Goal: Information Seeking & Learning: Learn about a topic

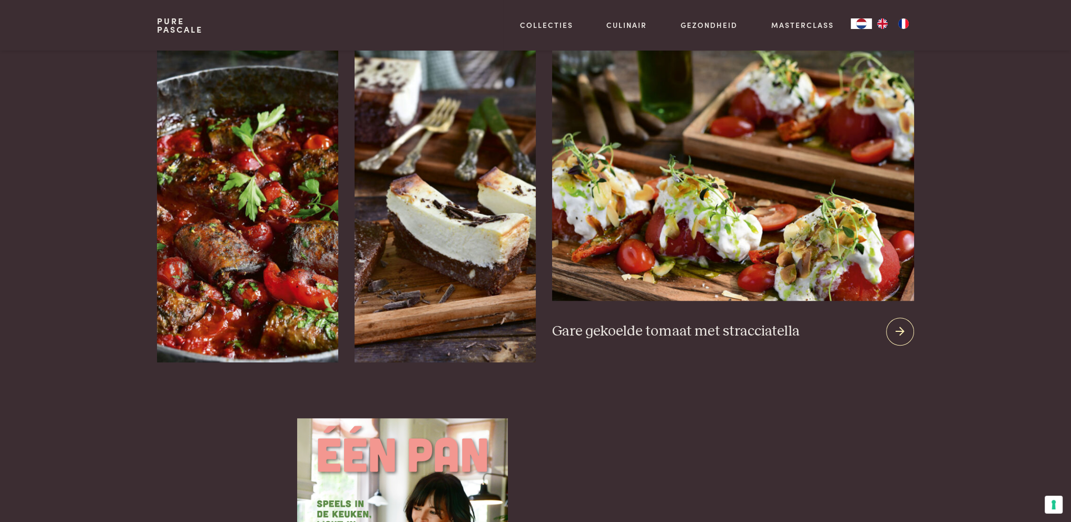
scroll to position [1264, 0]
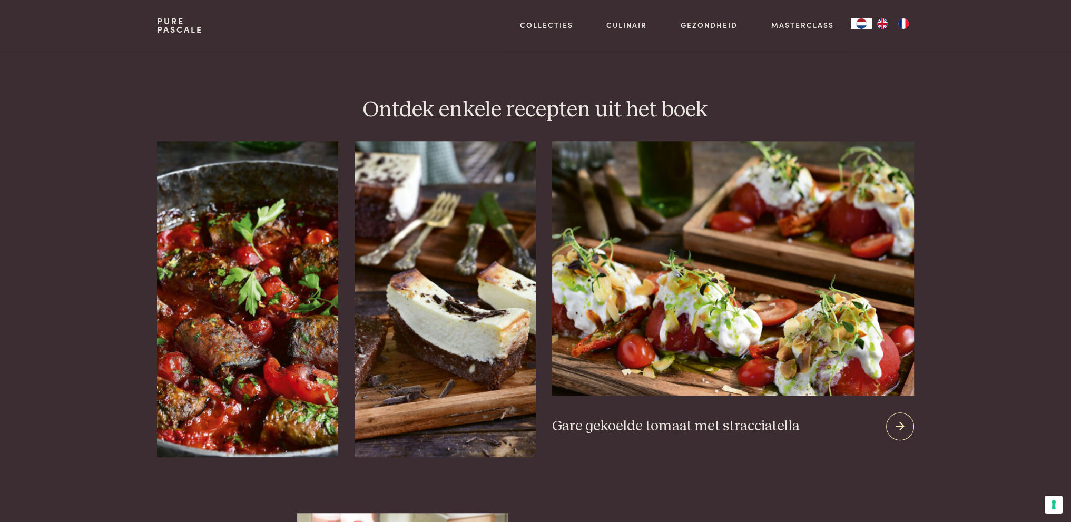
click at [906, 412] on div at bounding box center [900, 426] width 28 height 28
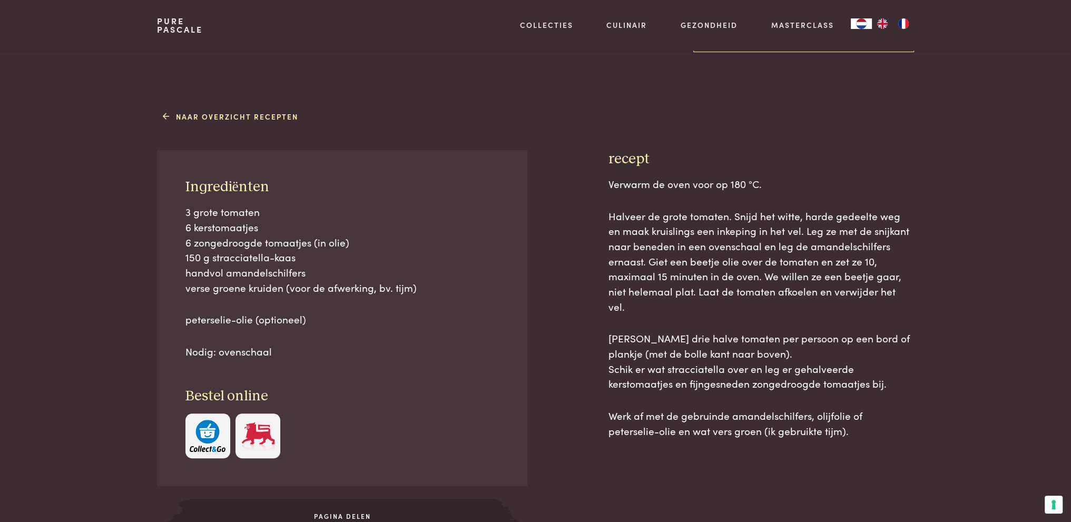
scroll to position [53, 0]
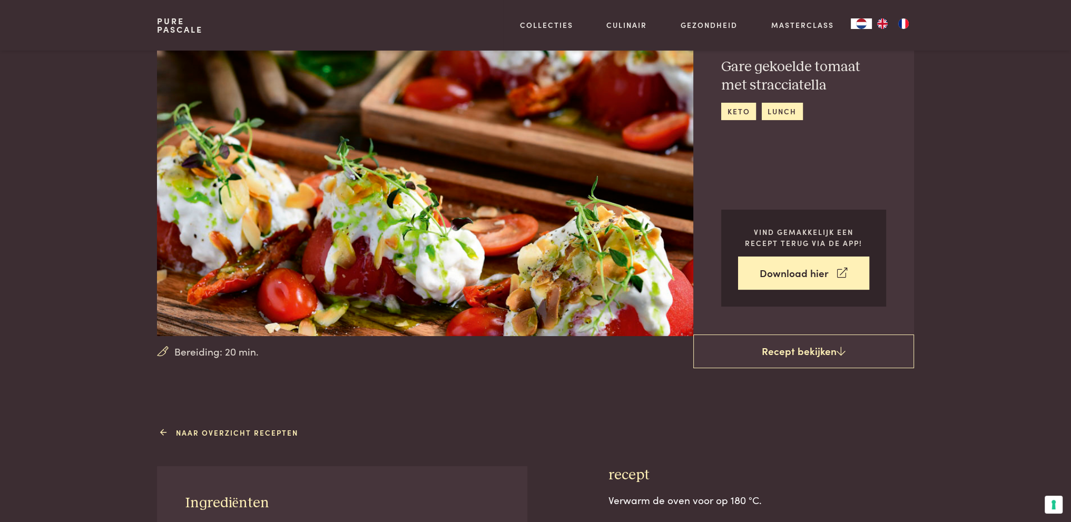
click at [251, 436] on link "Naar overzicht recepten" at bounding box center [230, 432] width 135 height 11
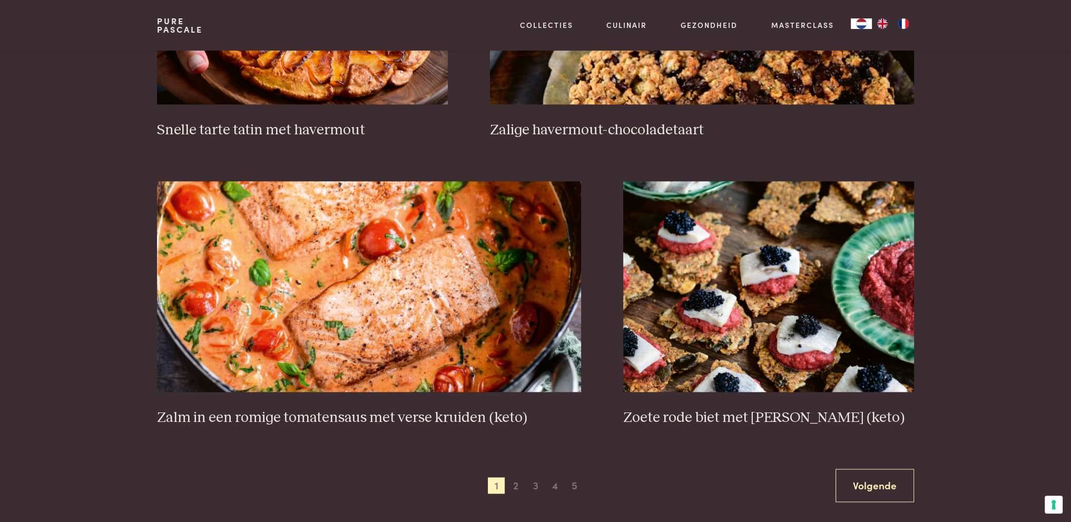
scroll to position [1791, 0]
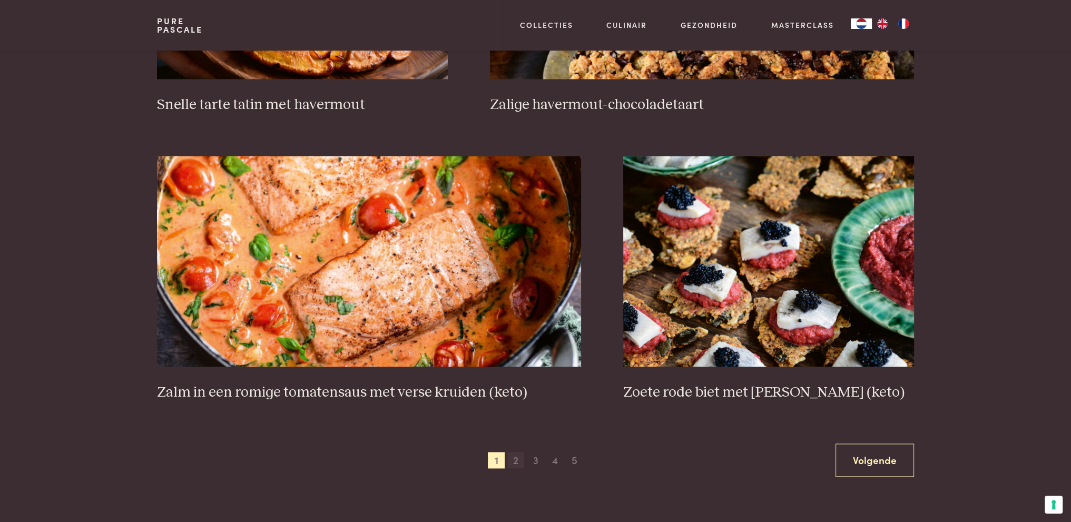
click at [517, 458] on span "2" at bounding box center [515, 460] width 17 height 17
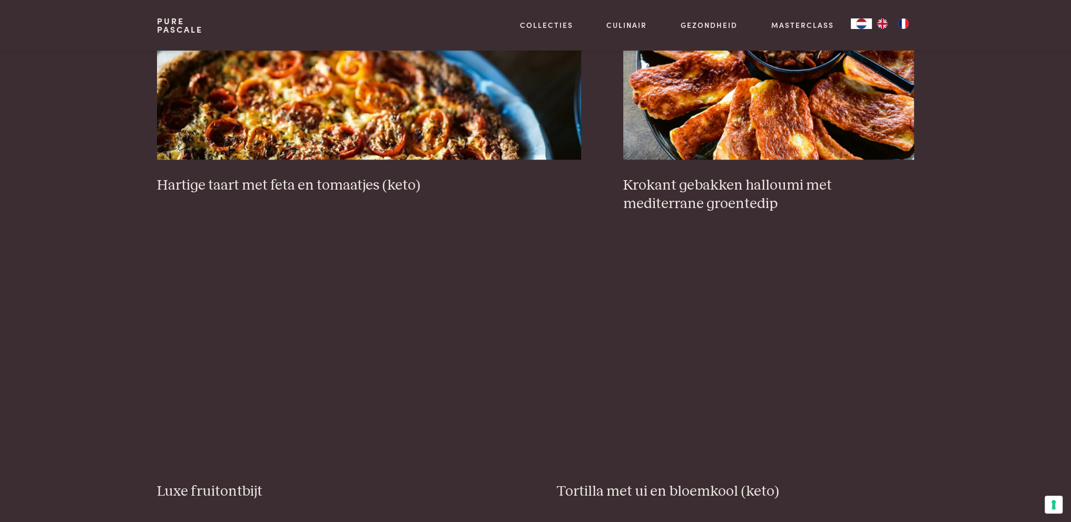
scroll to position [1242, 0]
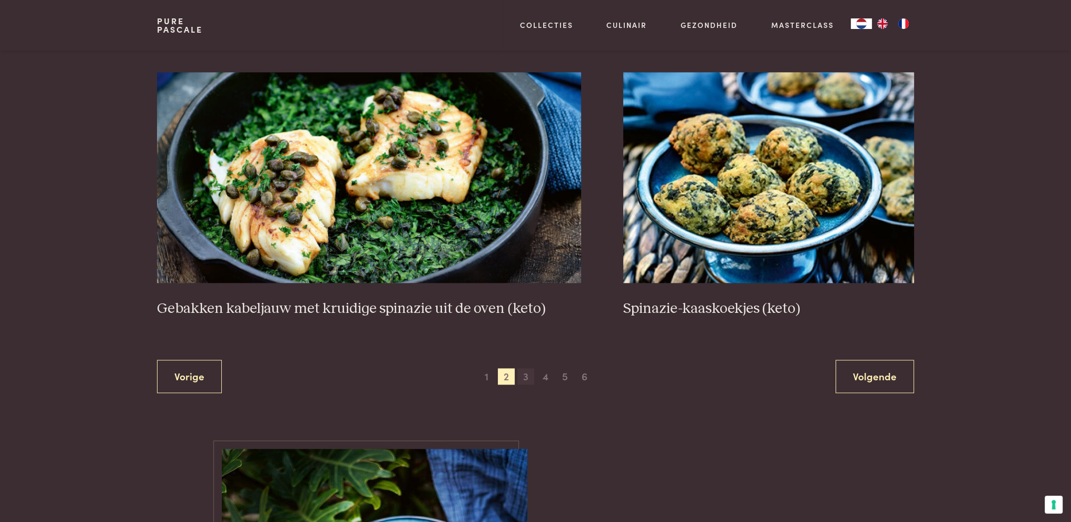
click at [521, 378] on span "3" at bounding box center [525, 376] width 17 height 17
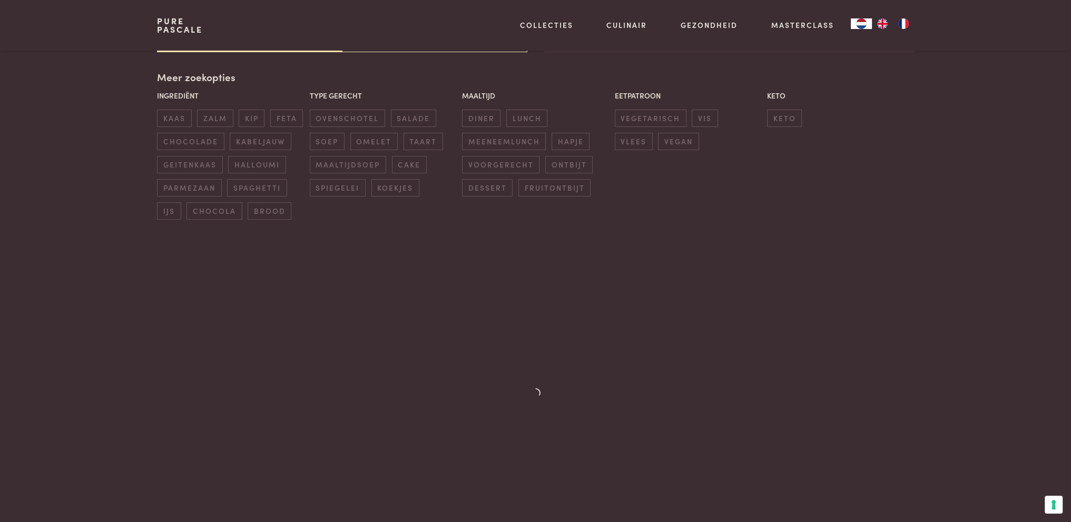
scroll to position [242, 0]
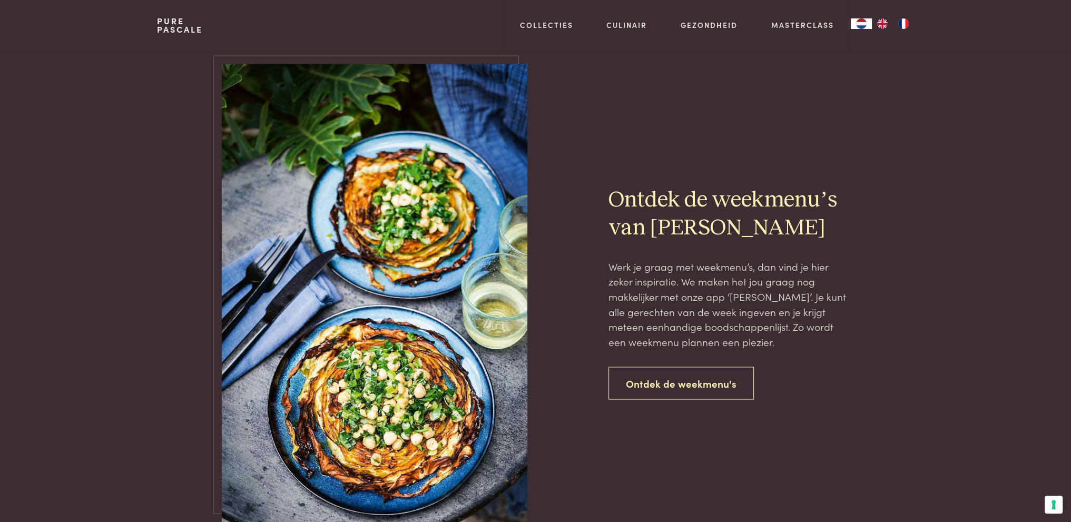
scroll to position [1980, 0]
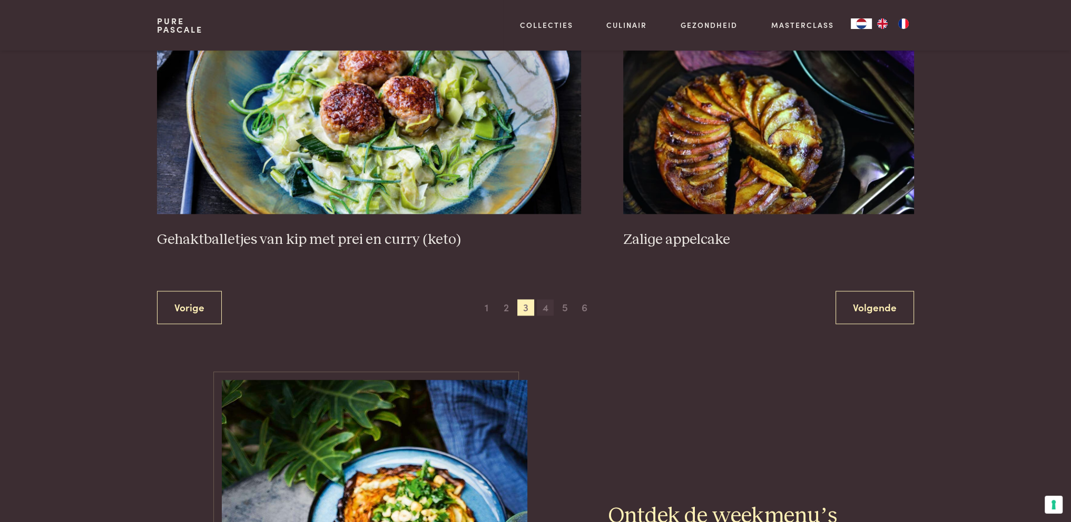
click at [545, 305] on span "4" at bounding box center [545, 307] width 17 height 17
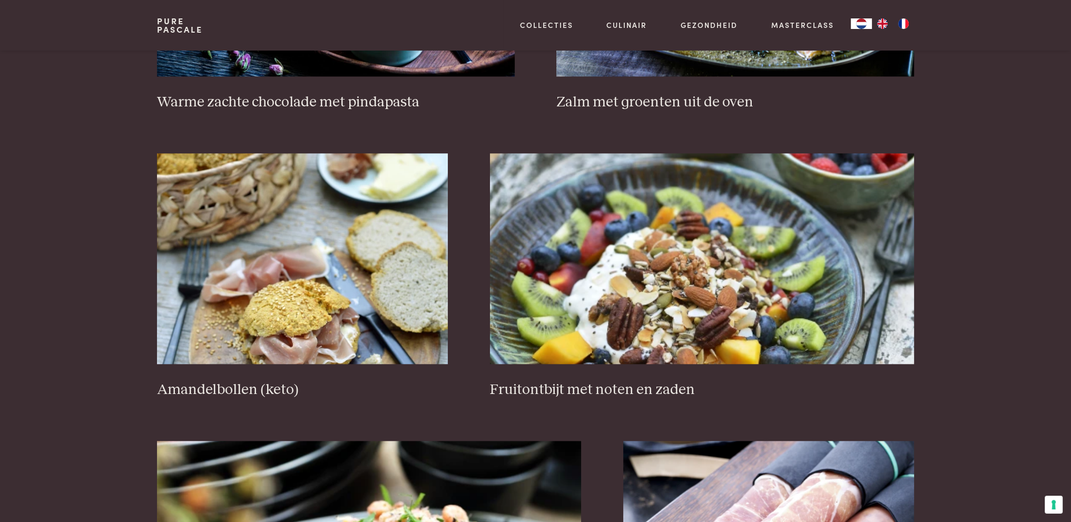
scroll to position [1769, 0]
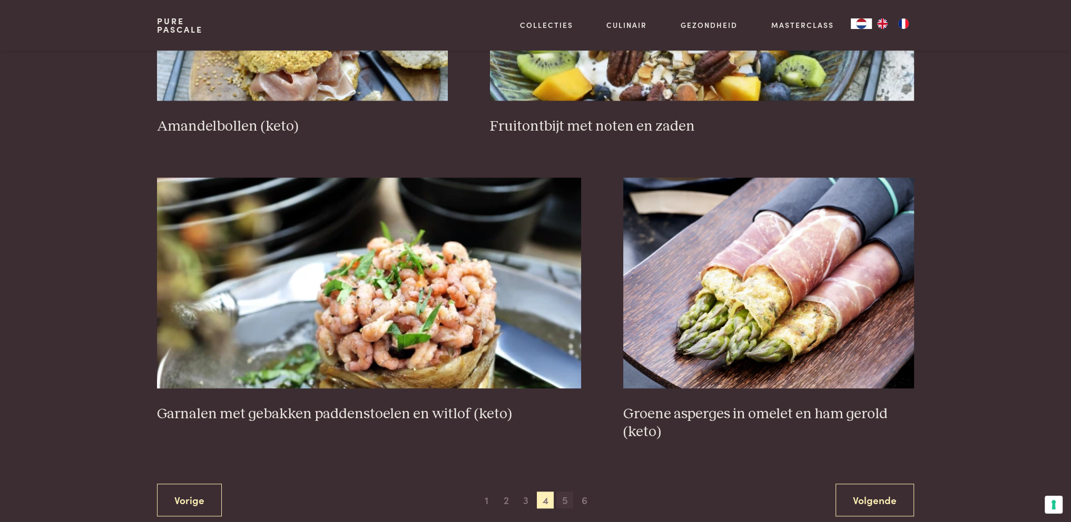
click at [567, 501] on span "5" at bounding box center [564, 499] width 17 height 17
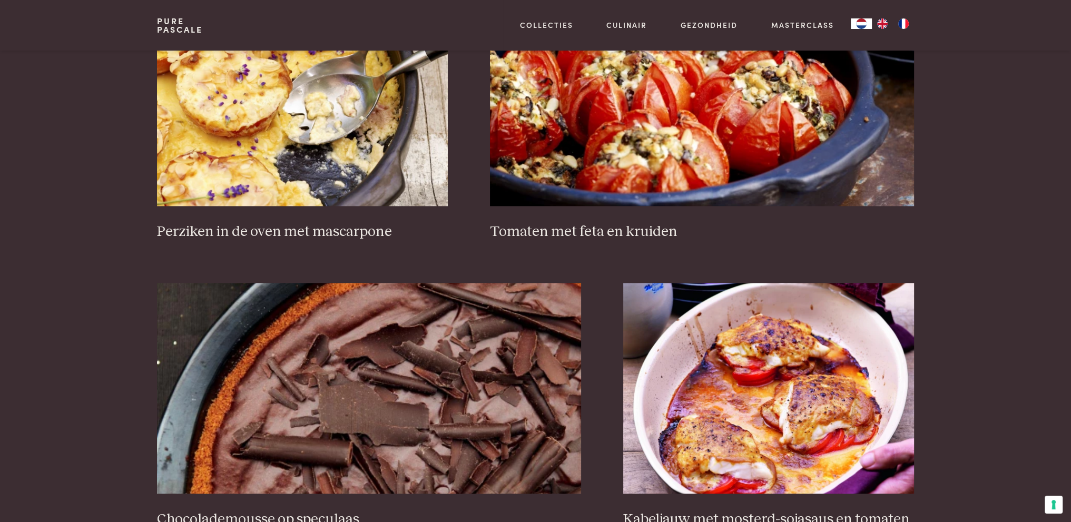
scroll to position [1927, 0]
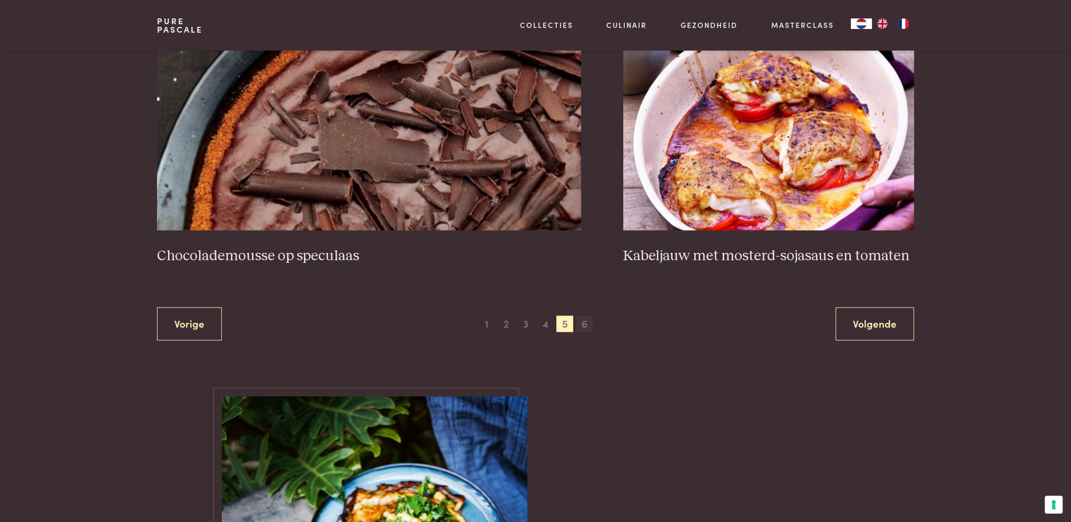
click at [581, 321] on span "6" at bounding box center [584, 323] width 17 height 17
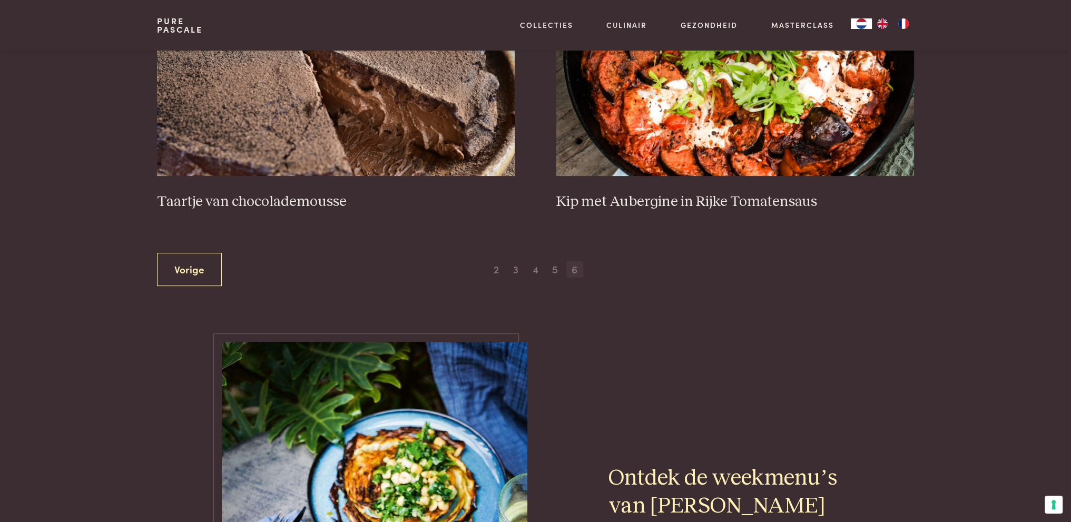
scroll to position [610, 0]
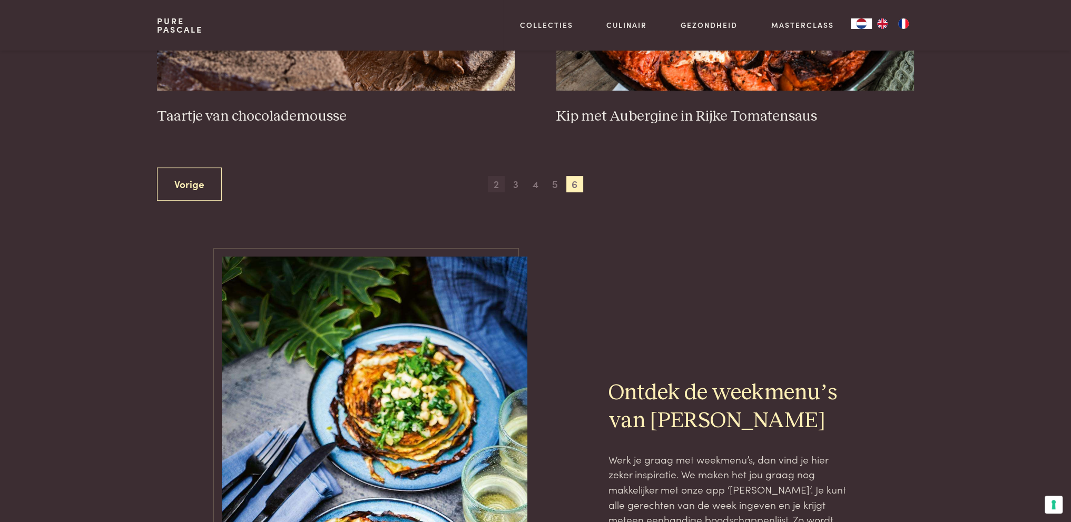
click at [495, 185] on span "2" at bounding box center [496, 184] width 17 height 17
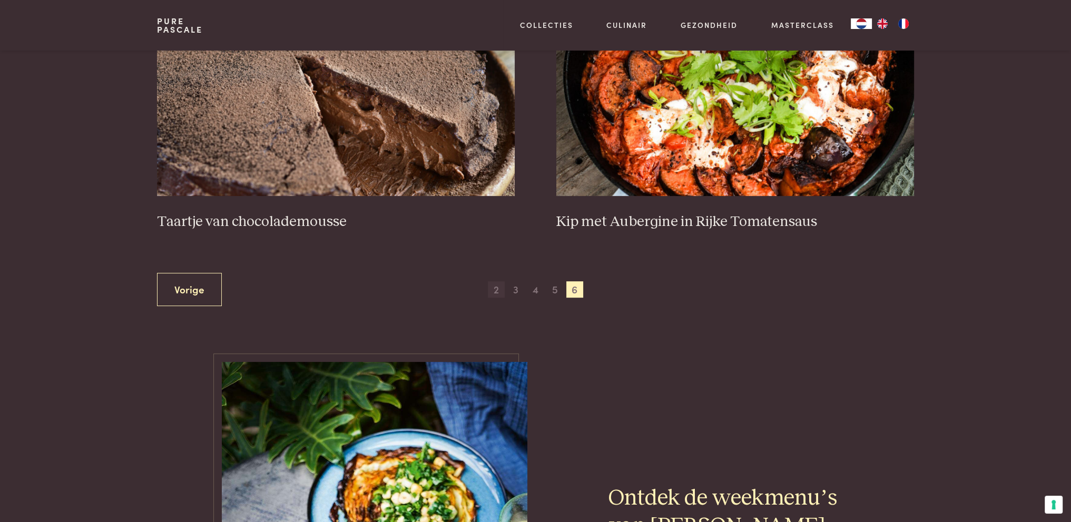
click at [490, 292] on span "2" at bounding box center [496, 289] width 17 height 17
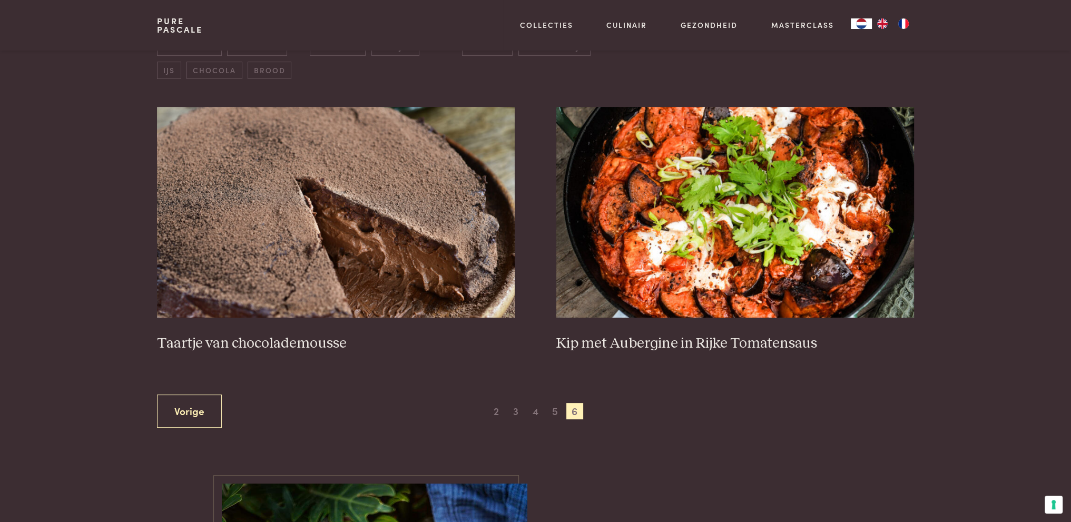
scroll to position [347, 0]
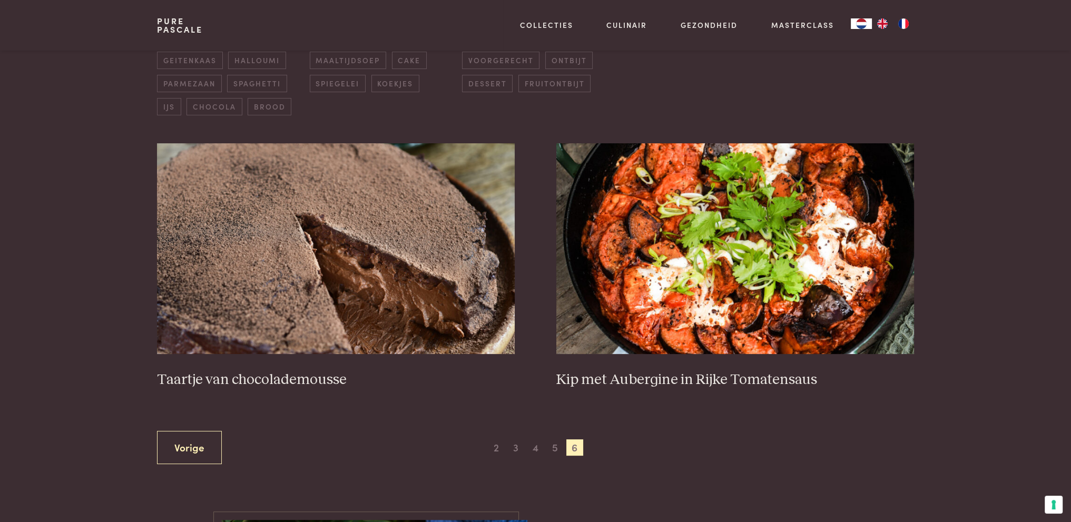
click at [482, 446] on div "Vorige 1 2 3 4 5 6 Volgende" at bounding box center [535, 447] width 756 height 33
click at [491, 446] on span "2" at bounding box center [496, 447] width 17 height 17
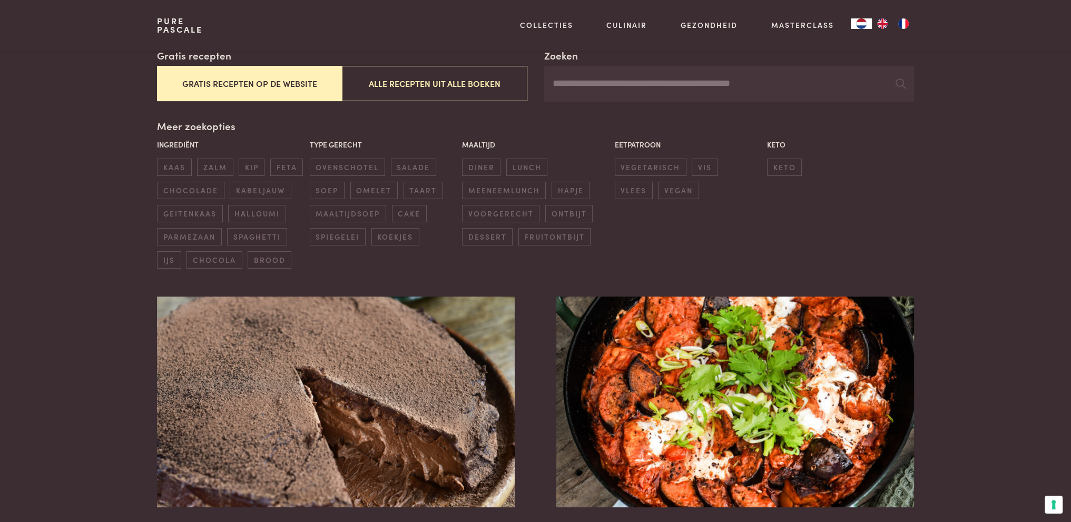
scroll to position [452, 0]
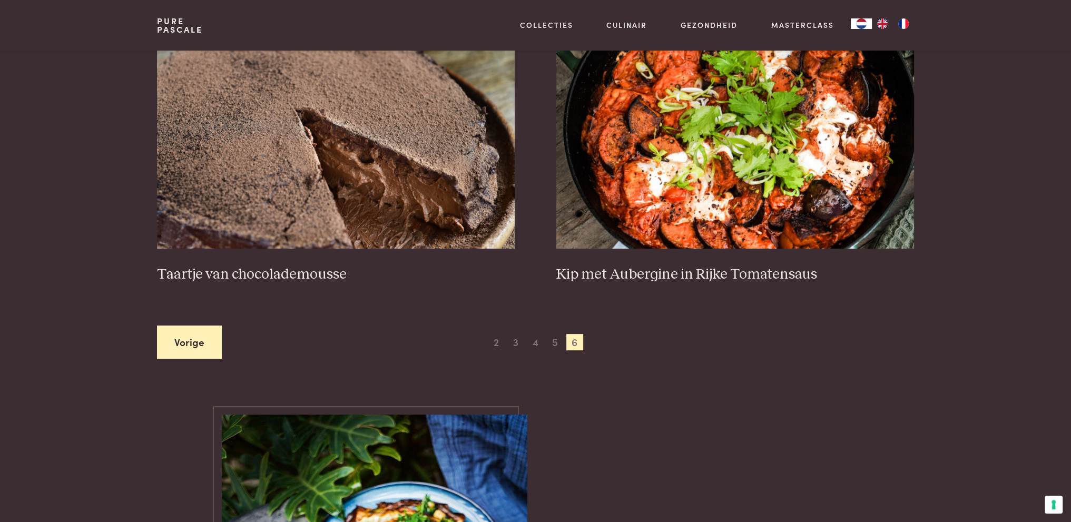
click at [161, 339] on link "Vorige" at bounding box center [189, 342] width 65 height 33
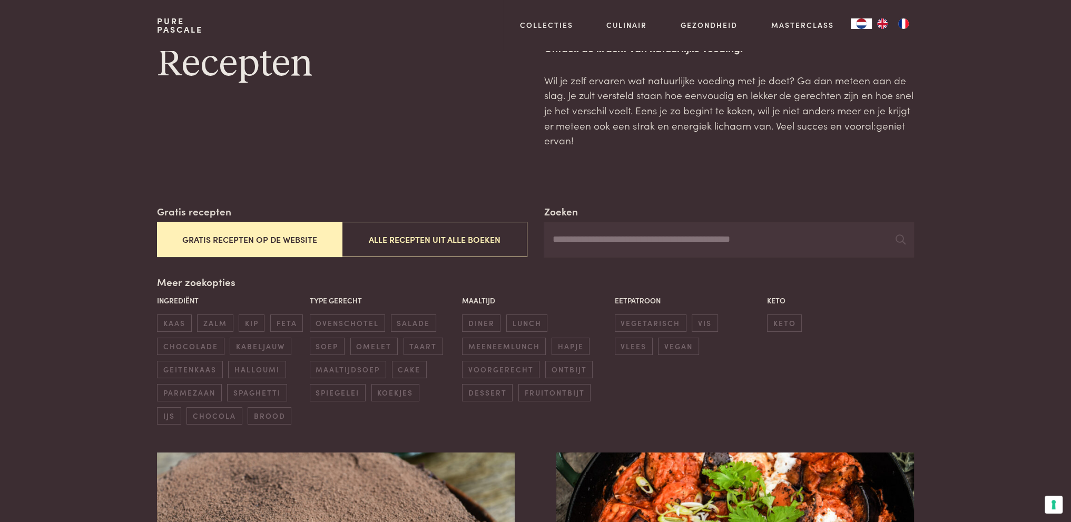
scroll to position [0, 0]
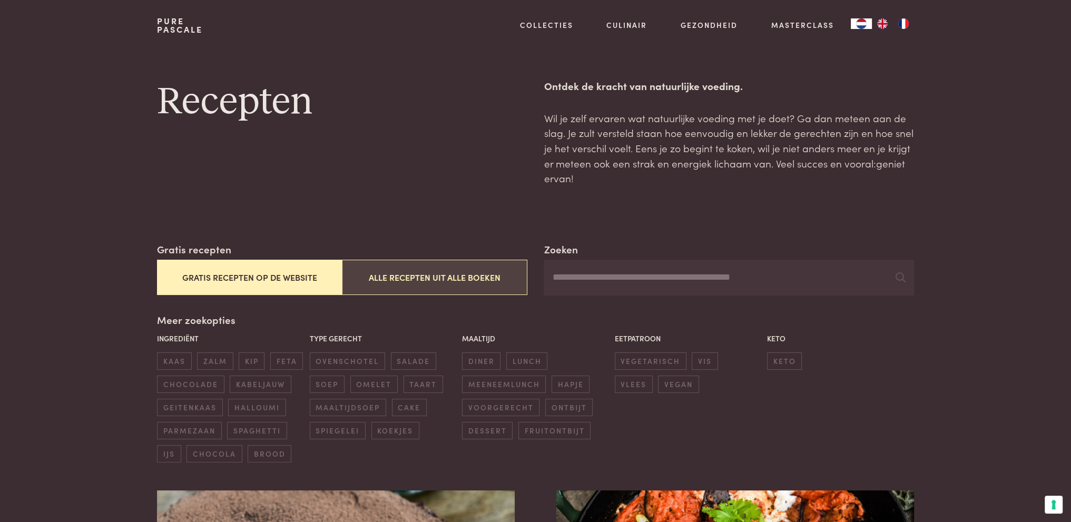
click at [437, 273] on button "Alle recepten uit alle boeken" at bounding box center [434, 277] width 185 height 35
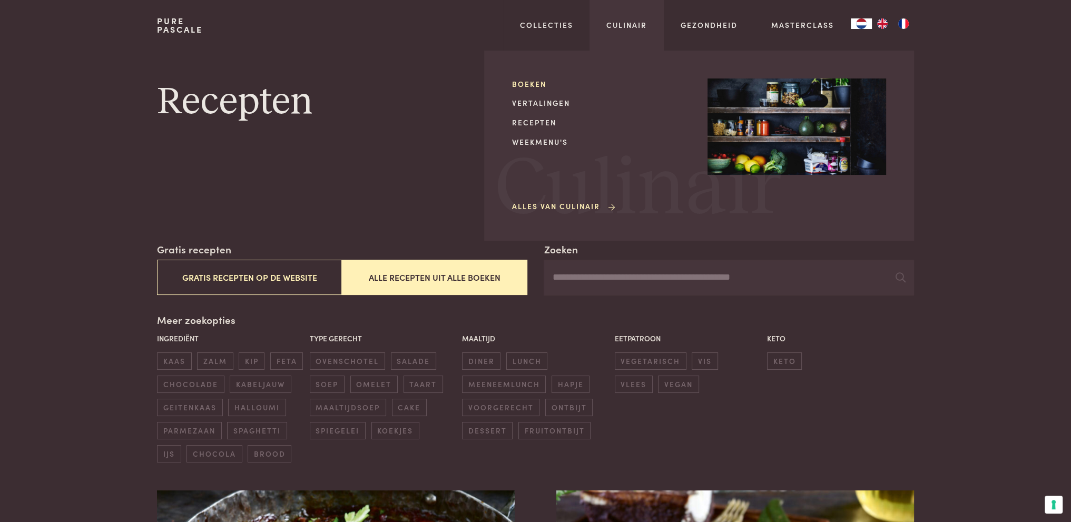
click at [525, 88] on link "Boeken" at bounding box center [601, 83] width 179 height 11
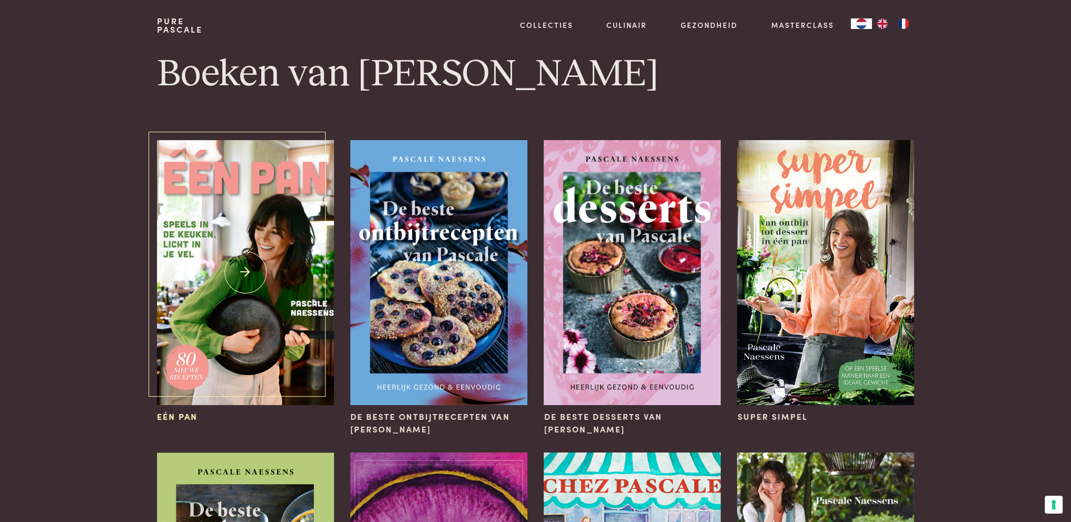
click at [278, 348] on img at bounding box center [245, 272] width 176 height 265
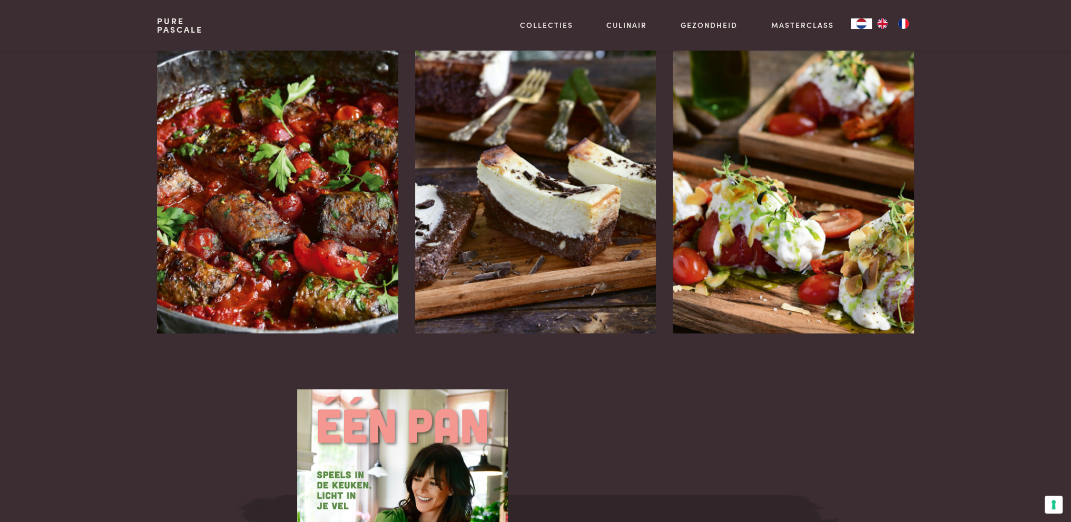
scroll to position [1211, 0]
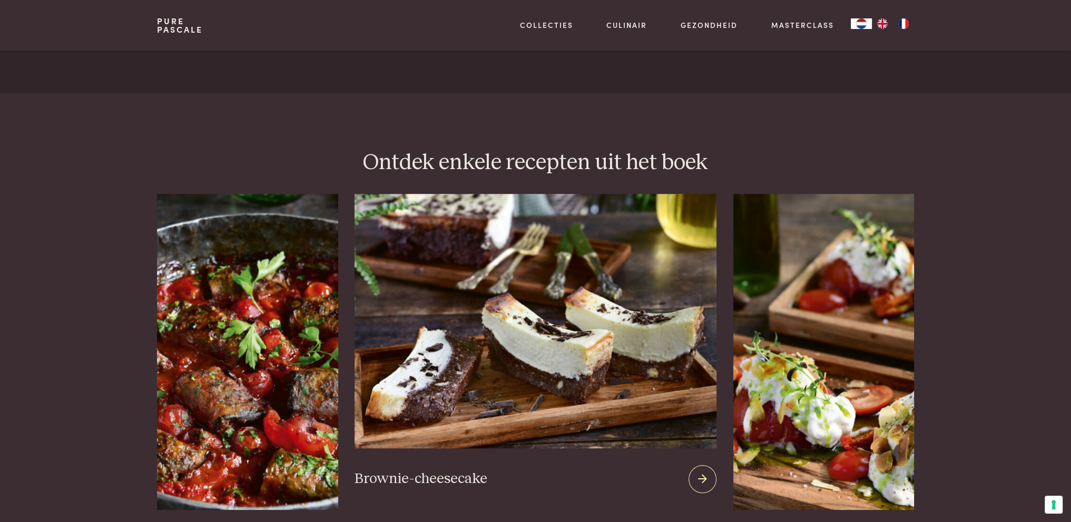
click at [480, 373] on img at bounding box center [534, 321] width 361 height 254
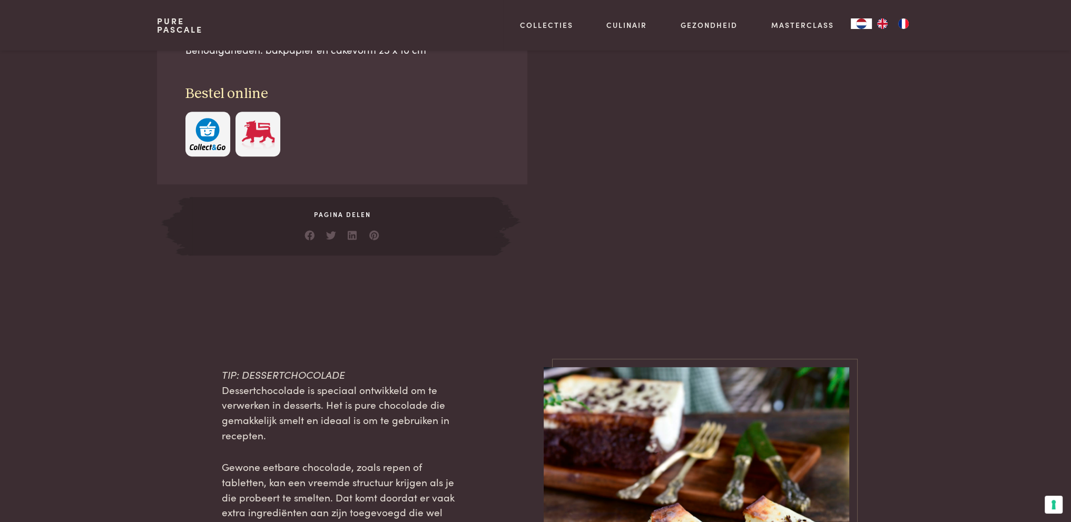
scroll to position [421, 0]
